Goal: Task Accomplishment & Management: Complete application form

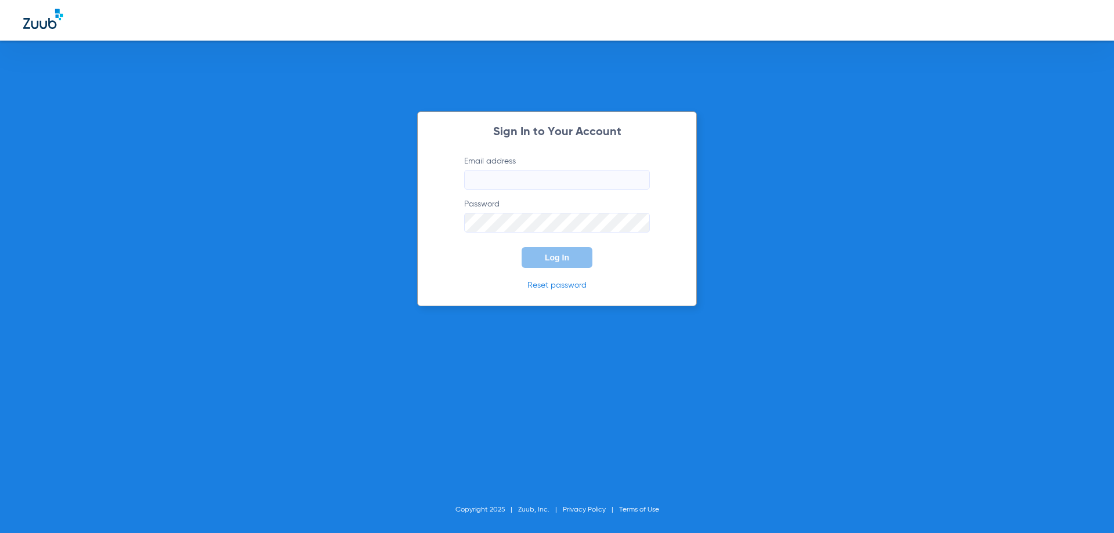
type input "[EMAIL_ADDRESS][DOMAIN_NAME]"
click at [569, 263] on button "Log In" at bounding box center [557, 257] width 71 height 21
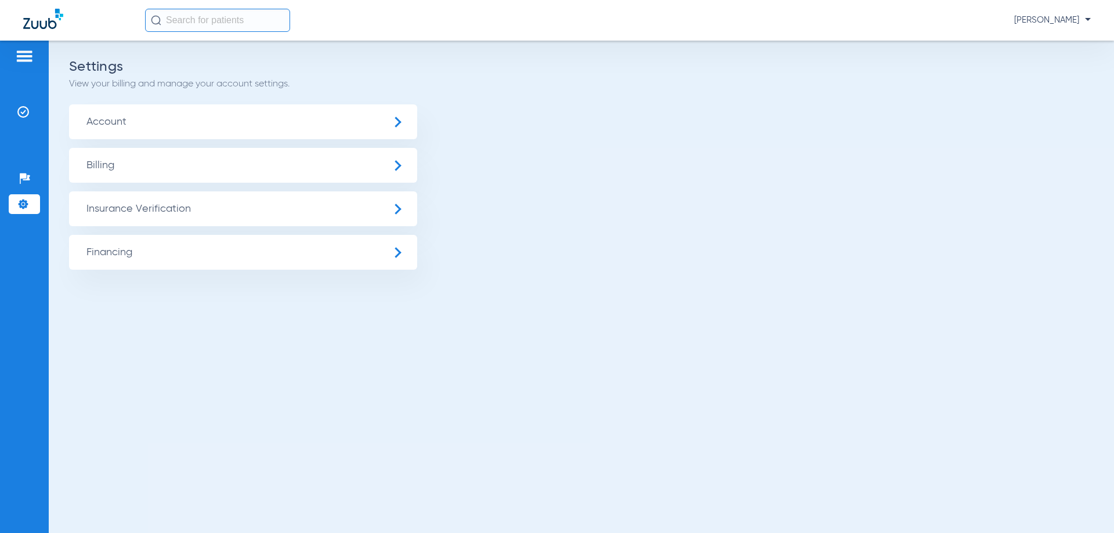
click at [30, 53] on img at bounding box center [24, 56] width 19 height 14
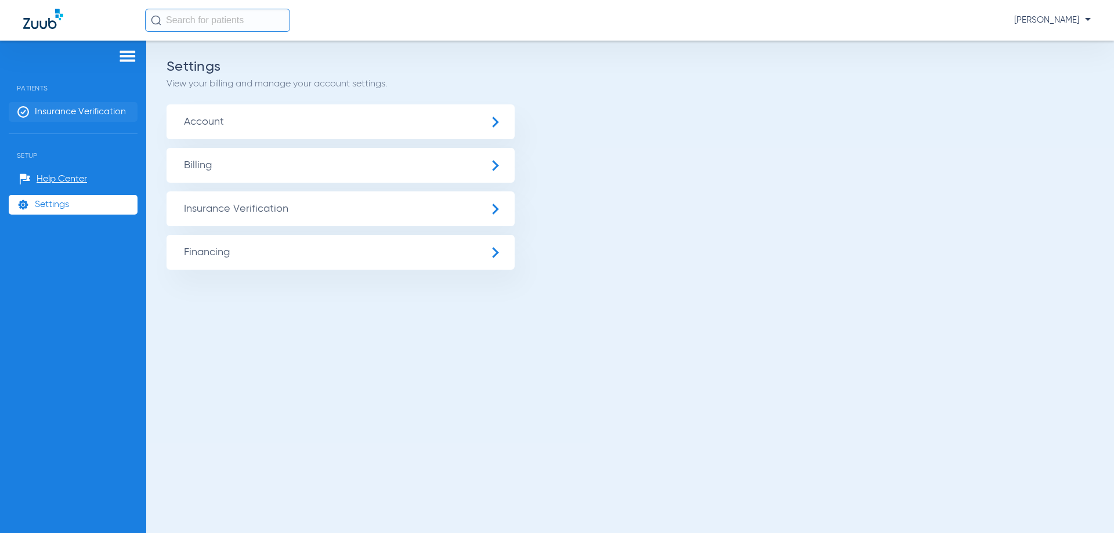
click at [68, 114] on span "Insurance Verification" at bounding box center [80, 112] width 91 height 12
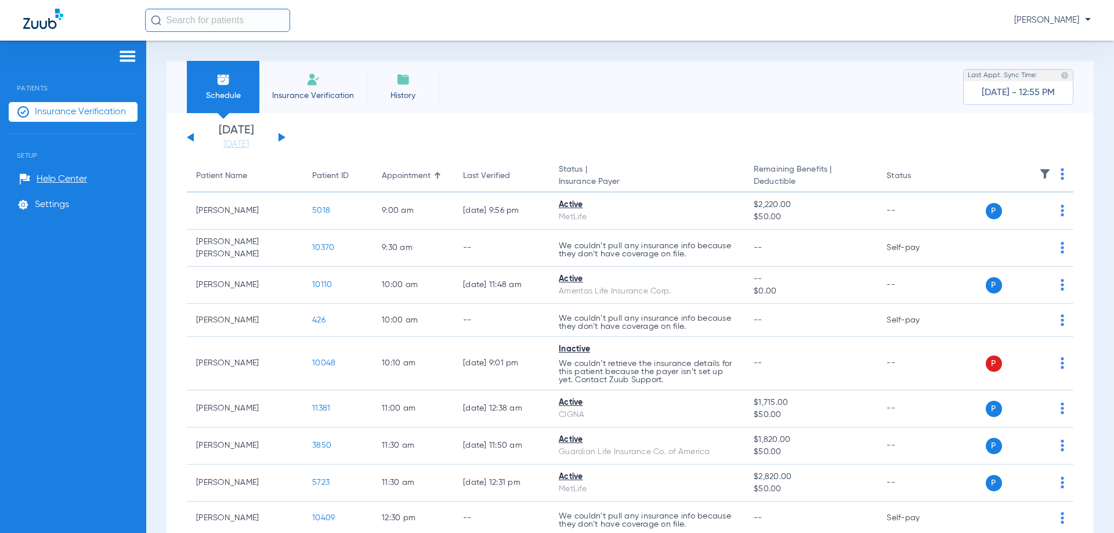
click at [319, 84] on img at bounding box center [313, 80] width 14 height 14
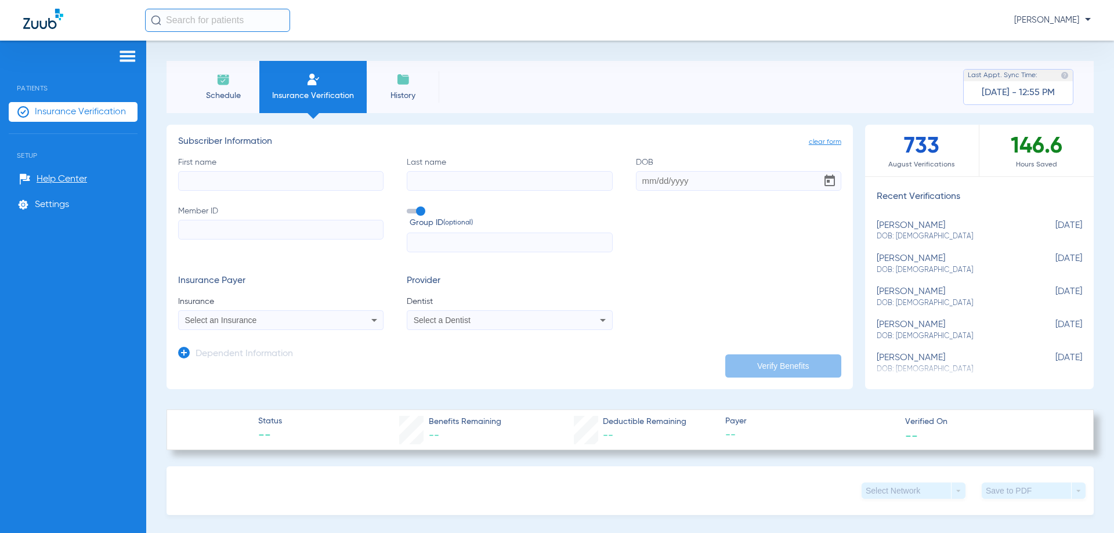
click at [329, 184] on input "First name" at bounding box center [280, 181] width 205 height 20
type input "[PERSON_NAME]"
type input "Clay"
click at [240, 237] on input "Member ID" at bounding box center [280, 230] width 205 height 20
click at [642, 181] on input "DOB Required" at bounding box center [738, 181] width 205 height 20
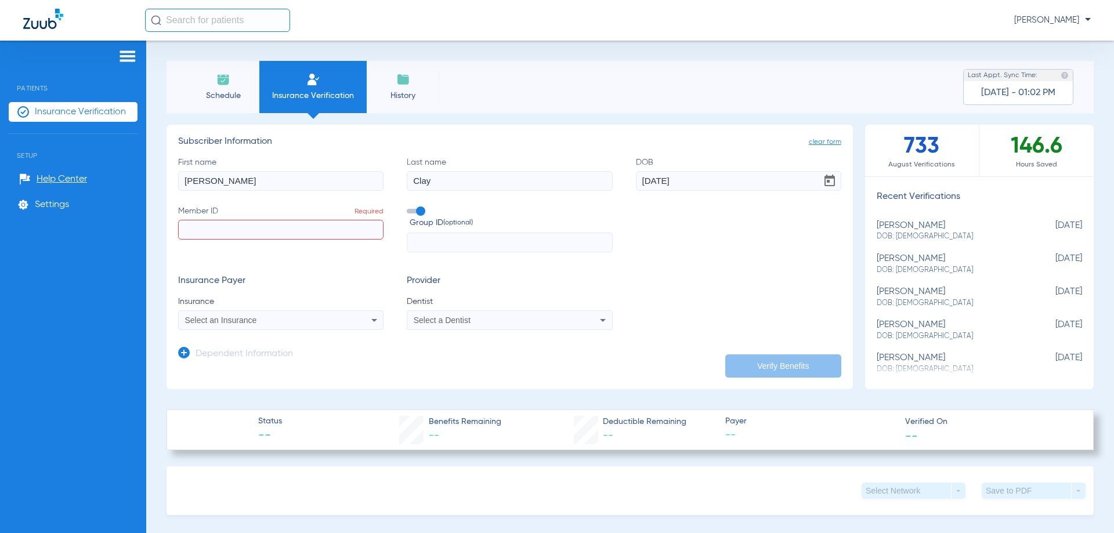
type input "[DATE]"
click at [339, 231] on input "Member ID Required" at bounding box center [280, 230] width 205 height 20
type input "925508416"
click at [292, 325] on div "Select an Insurance" at bounding box center [281, 320] width 204 height 14
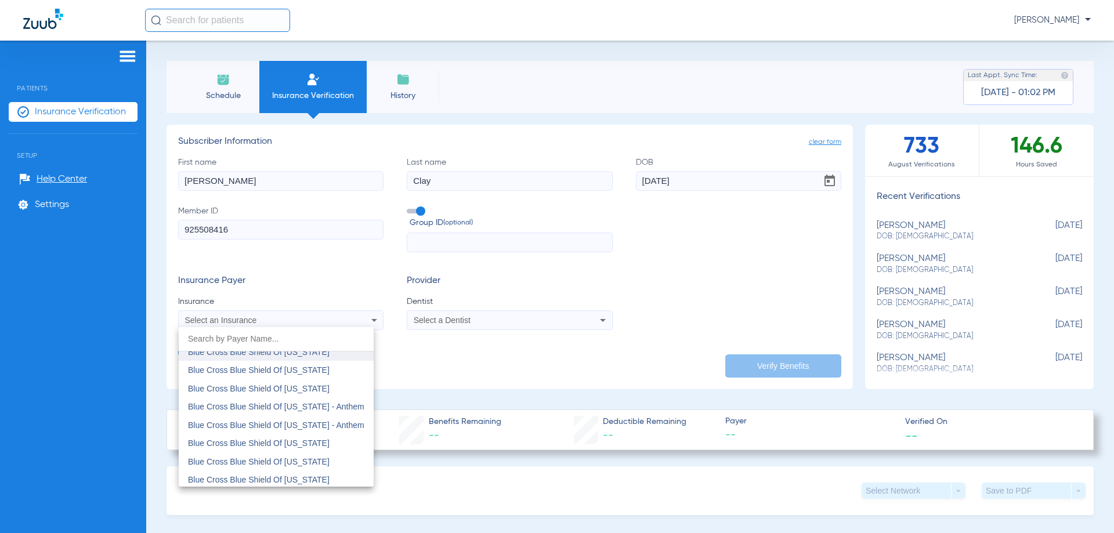
scroll to position [1392, 0]
click at [302, 413] on span "Blue Cross Blue Shield Of [US_STATE]" at bounding box center [259, 412] width 142 height 9
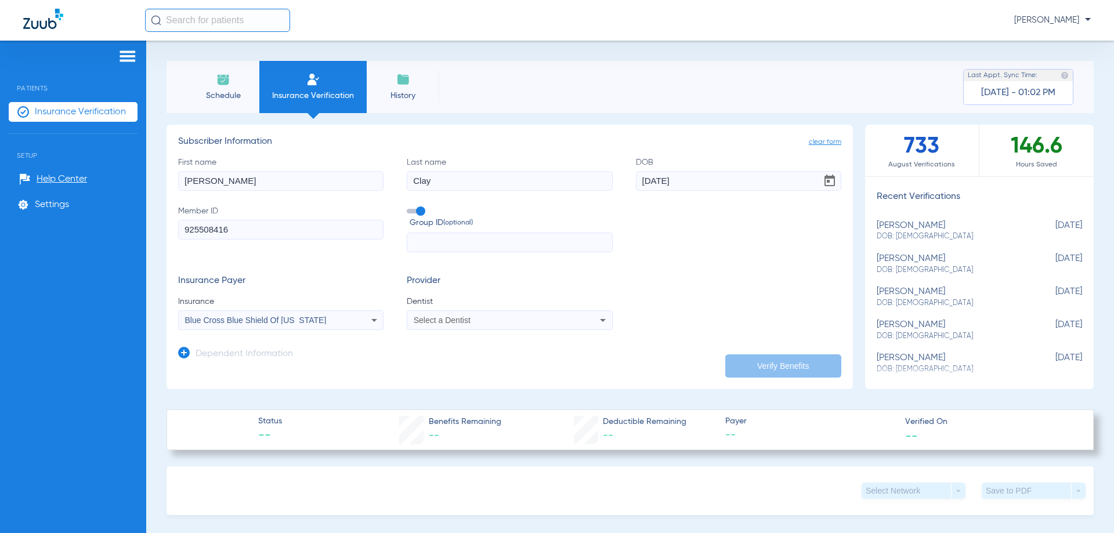
click at [466, 321] on span "Select a Dentist" at bounding box center [442, 320] width 57 height 9
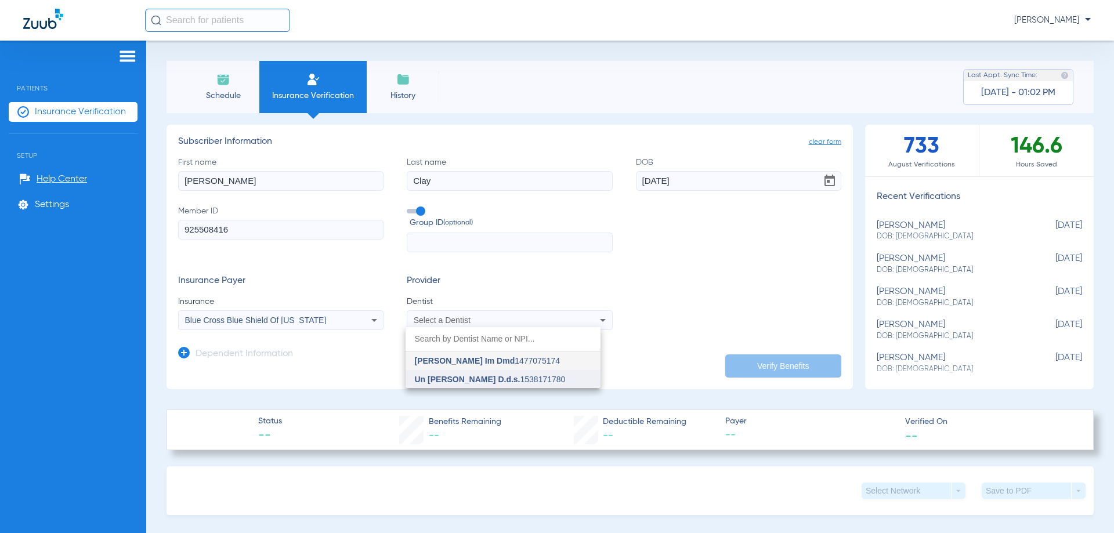
click at [489, 375] on span "Un [PERSON_NAME] D.d.s." at bounding box center [468, 379] width 106 height 9
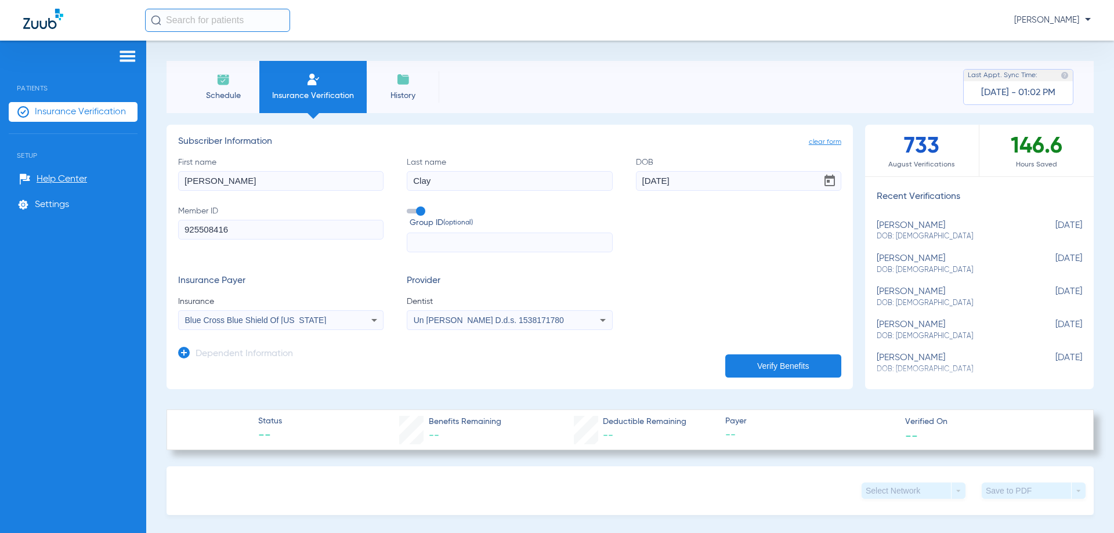
drag, startPoint x: 804, startPoint y: 359, endPoint x: 848, endPoint y: 324, distance: 56.6
click at [804, 360] on button "Verify Benefits" at bounding box center [783, 365] width 116 height 23
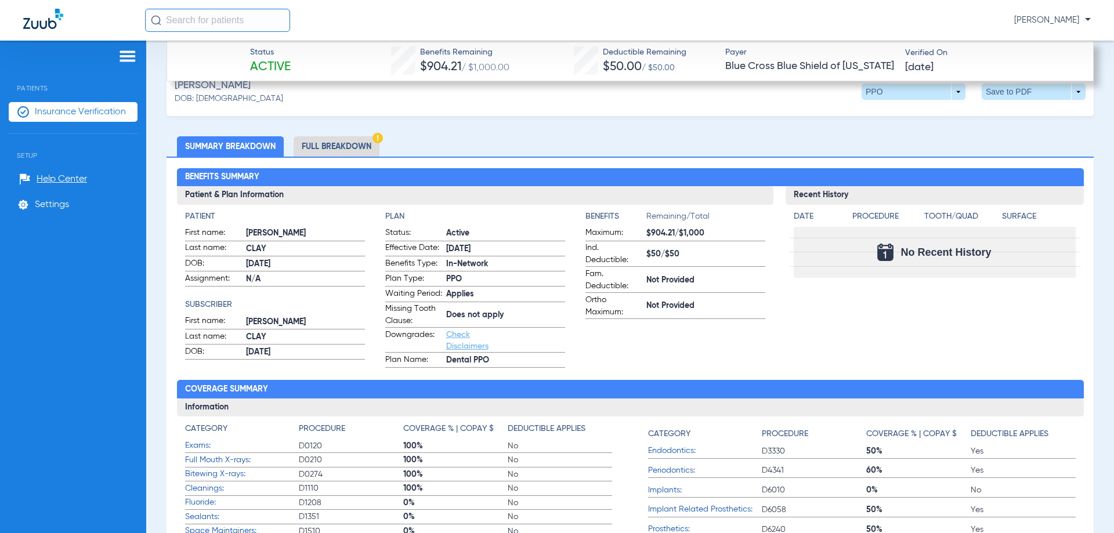
scroll to position [401, 0]
